Goal: Task Accomplishment & Management: Manage account settings

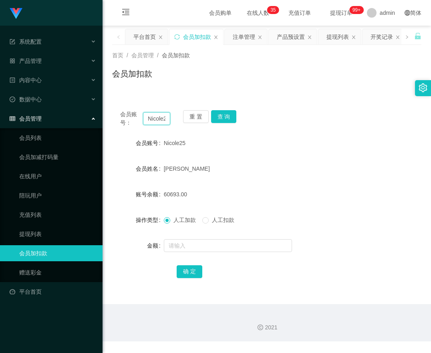
click at [164, 118] on input "Nicole25" at bounding box center [156, 118] width 27 height 13
click at [276, 82] on div "会员加扣款" at bounding box center [266, 77] width 309 height 18
click at [162, 119] on input "Nicole25" at bounding box center [156, 118] width 27 height 13
click at [30, 227] on link "提现列表" at bounding box center [57, 234] width 77 height 16
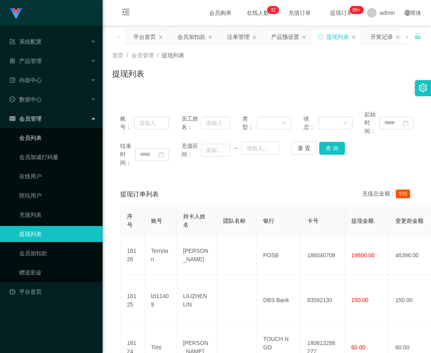
click at [30, 130] on link "会员列表" at bounding box center [57, 138] width 77 height 16
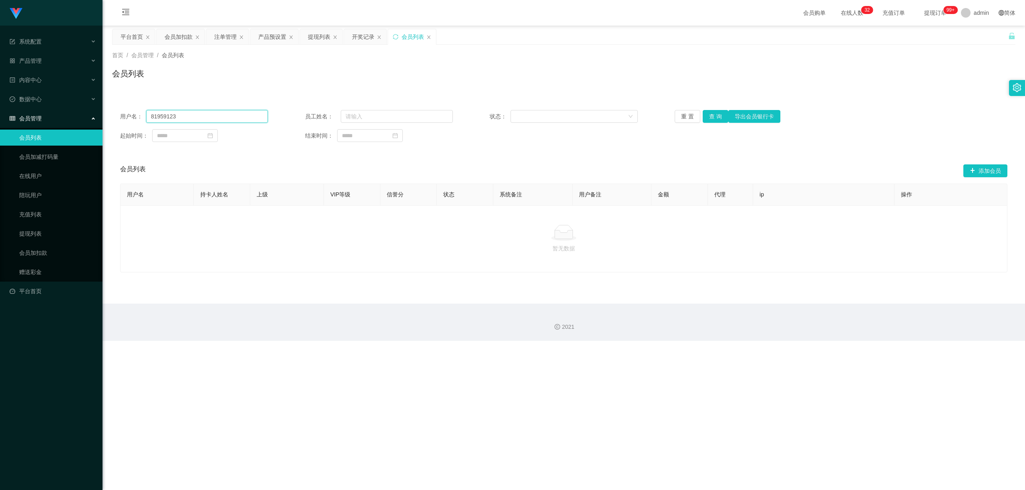
click at [258, 116] on input "81959123" at bounding box center [207, 116] width 122 height 13
paste input "Nicole25"
type input "Nicole25"
click at [430, 116] on button "查 询" at bounding box center [715, 116] width 26 height 13
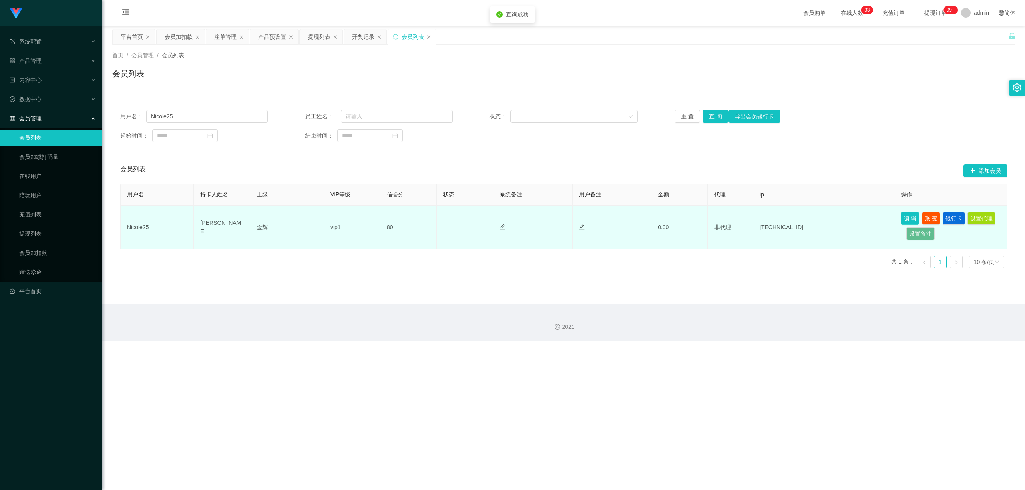
click at [430, 220] on button "编 辑" at bounding box center [909, 218] width 18 height 13
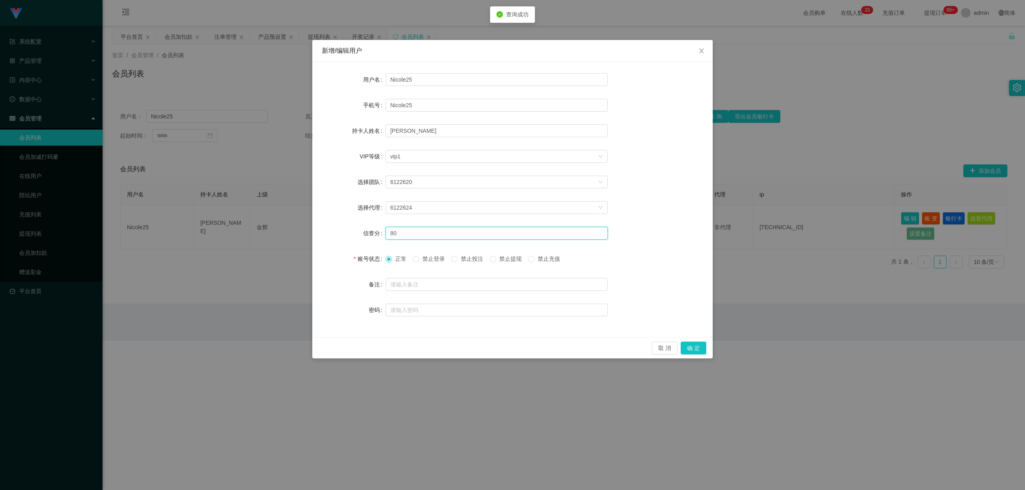
drag, startPoint x: 413, startPoint y: 230, endPoint x: 338, endPoint y: 215, distance: 76.8
click at [331, 210] on form "用户名 Nicole25 手机号 Nicole25 持卡人姓名 [PERSON_NAME] VIP等级 选择VIP等级 vip1 选择团队 6122620 选…" at bounding box center [512, 195] width 381 height 247
type input "60"
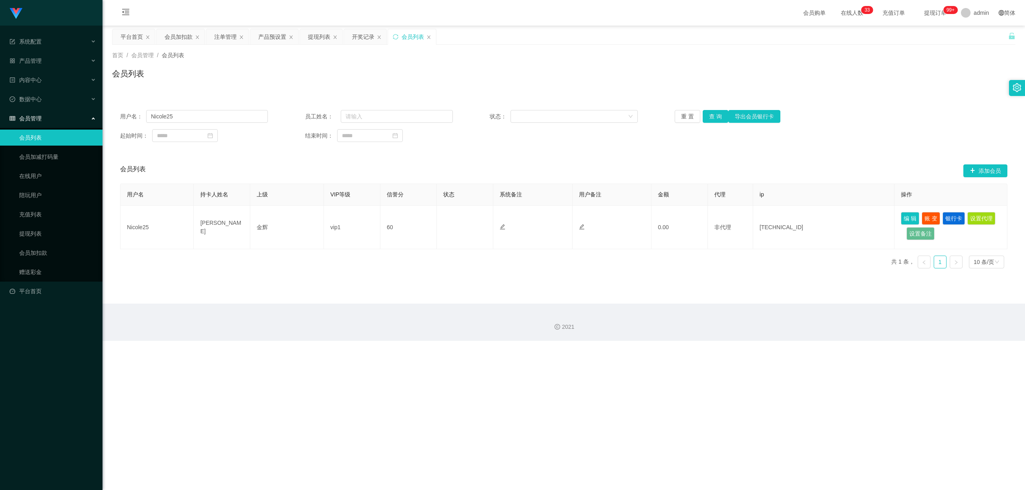
click at [430, 105] on div "用户名： Nicole25 员工姓名： 状态： 重 置 查 询 导出会员银行卡 起始时间： 结束时间：" at bounding box center [563, 126] width 903 height 48
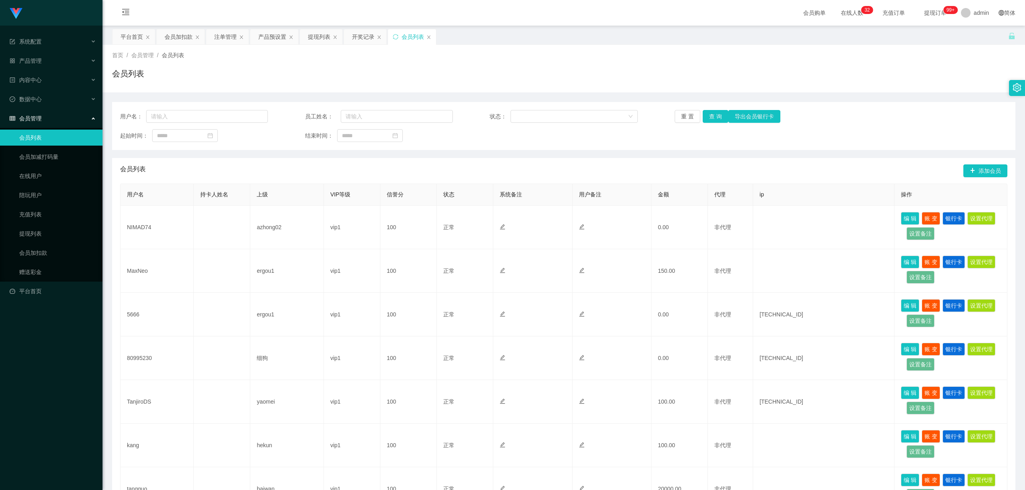
click at [42, 130] on link "会员列表" at bounding box center [57, 138] width 77 height 16
click at [211, 117] on input "text" at bounding box center [207, 116] width 122 height 13
paste input "Nicole25"
type input "Nicole25"
click at [714, 118] on button "查 询" at bounding box center [715, 116] width 26 height 13
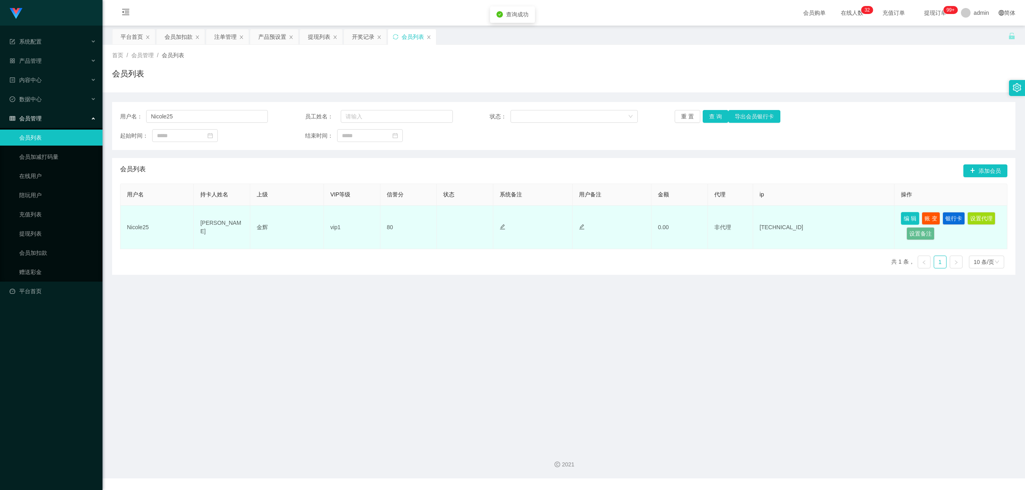
click at [901, 216] on button "编 辑" at bounding box center [909, 218] width 18 height 13
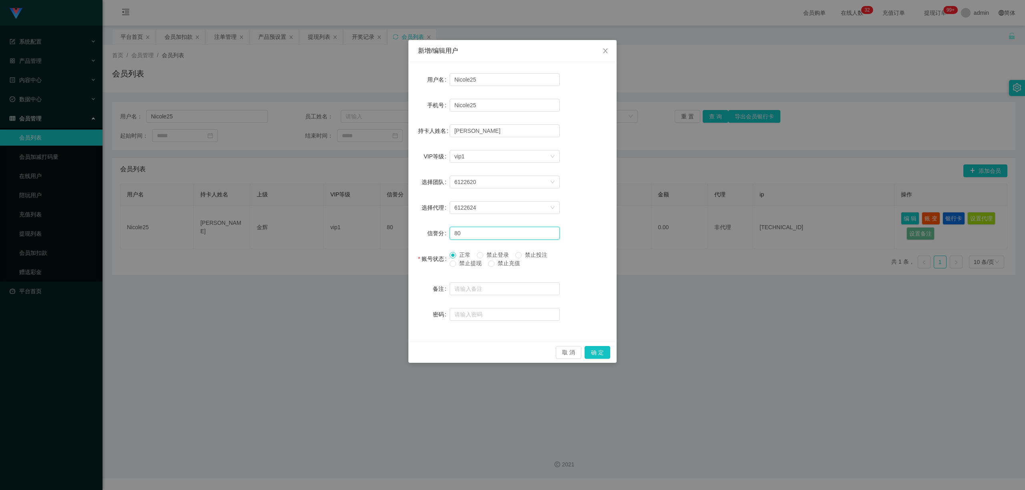
drag, startPoint x: 461, startPoint y: 230, endPoint x: 408, endPoint y: 223, distance: 53.2
click at [408, 223] on div "用户名 Nicole25 手机号 Nicole25 持卡人姓名 [PERSON_NAME] VIP等级 选择VIP等级 vip1 选择团队 6122620 选…" at bounding box center [512, 202] width 208 height 280
type input "60"
click at [603, 351] on button "确 定" at bounding box center [597, 352] width 26 height 13
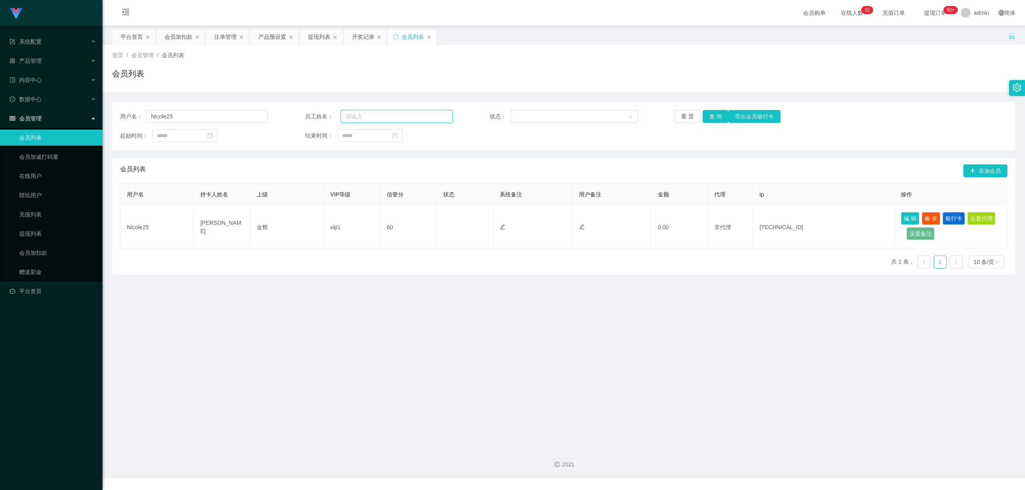
click at [385, 117] on input "text" at bounding box center [397, 116] width 112 height 13
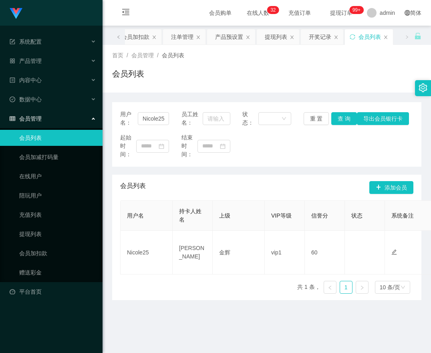
click at [261, 67] on div "首页 / 会员管理 / 会员列表 / 会员列表" at bounding box center [266, 68] width 309 height 35
click at [152, 111] on div "用户名： Nicole25" at bounding box center [144, 118] width 49 height 17
click at [152, 116] on input "Nicole25" at bounding box center [153, 118] width 31 height 13
click at [44, 229] on link "提现列表" at bounding box center [57, 234] width 77 height 16
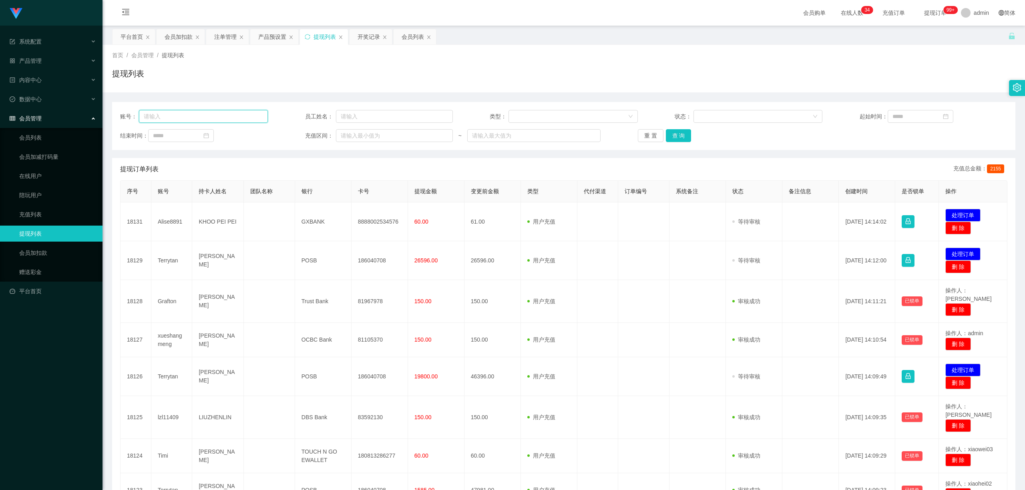
click at [205, 119] on input "text" at bounding box center [203, 116] width 129 height 13
paste input "Nicole25"
type input "Nicole25"
click at [684, 139] on button "查 询" at bounding box center [679, 135] width 26 height 13
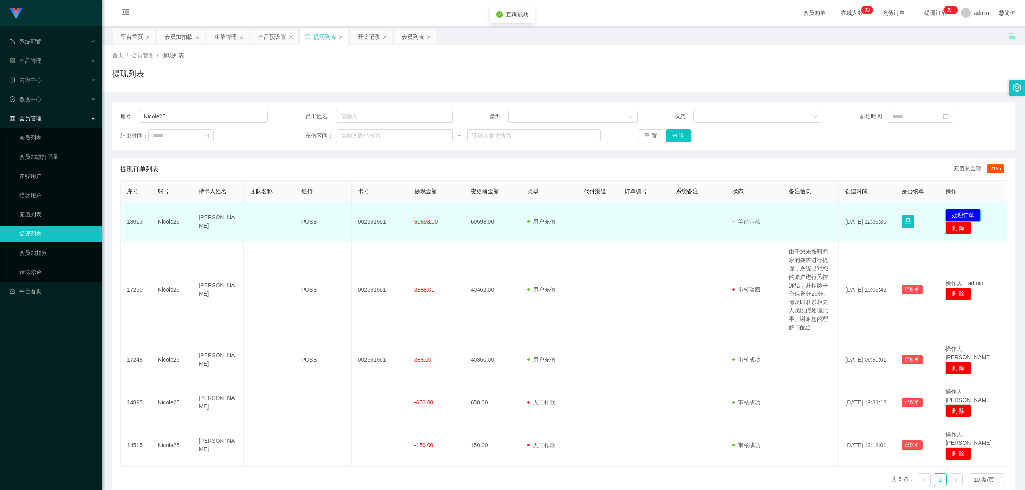
click at [960, 212] on button "处理订单" at bounding box center [962, 215] width 35 height 13
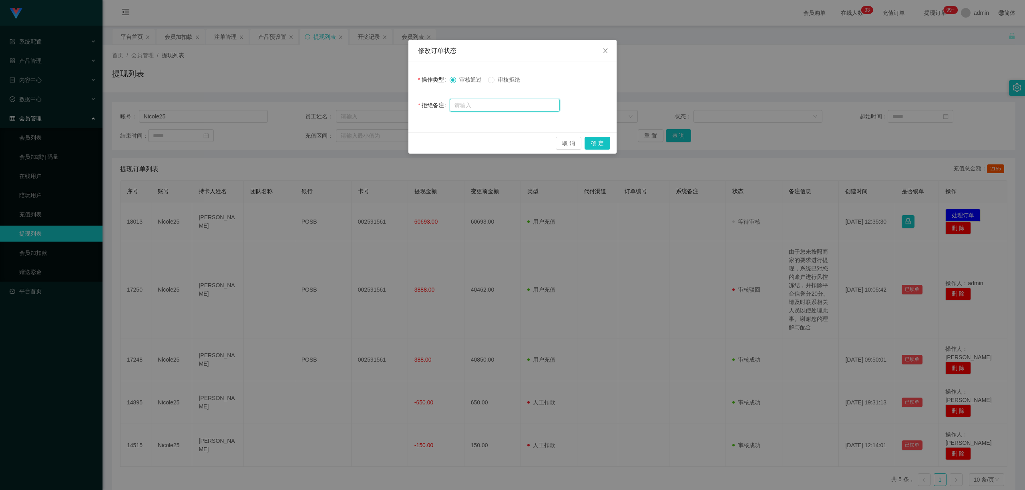
click at [494, 103] on input "text" at bounding box center [504, 105] width 110 height 13
paste input "亲，查询到您的做单账号ID：8271有多次数据交易异常，导致账号信誉分不足，系统暂时无法为您办理返款条件,请联系风控部稽查员进行处理，数据风控部稽查员账号：@…"
type input "亲，查询到您的做单账号ID：8271有多次数据交易异常，导致账号信誉分不足，系统暂时无法为您办理返款条件,请联系风控部稽查员进行处理，数据风控部稽查员账号：@…"
click at [503, 82] on span "审核拒绝" at bounding box center [508, 79] width 29 height 6
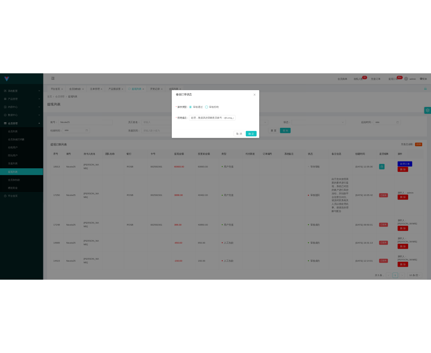
scroll to position [0, 0]
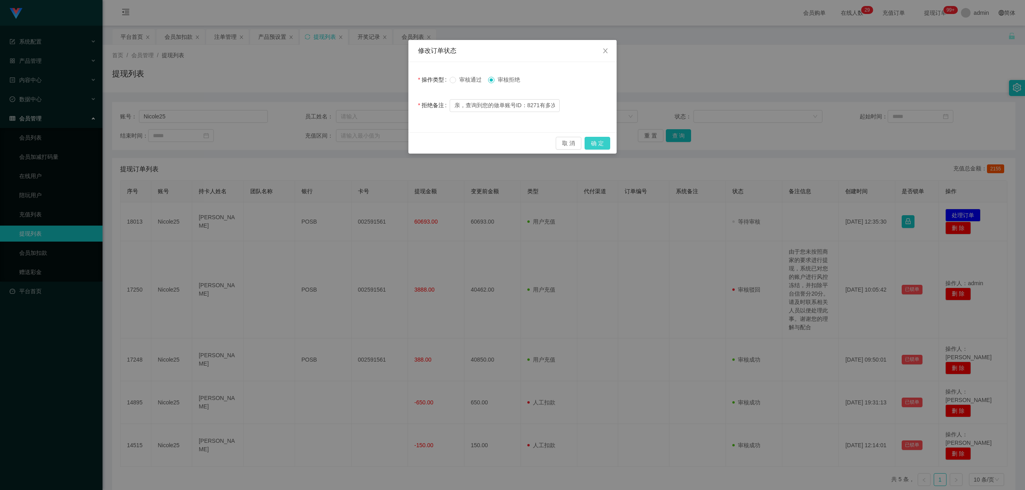
click at [594, 142] on button "确 定" at bounding box center [597, 143] width 26 height 13
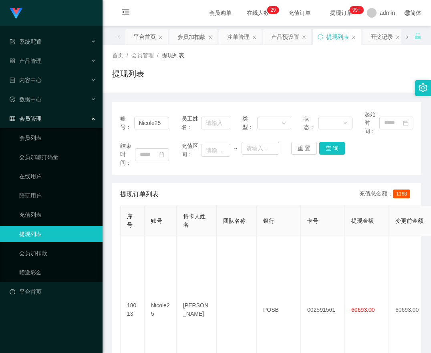
drag, startPoint x: 285, startPoint y: 70, endPoint x: 303, endPoint y: 45, distance: 31.2
click at [285, 70] on div "提现列表" at bounding box center [266, 77] width 309 height 18
